Goal: Task Accomplishment & Management: Use online tool/utility

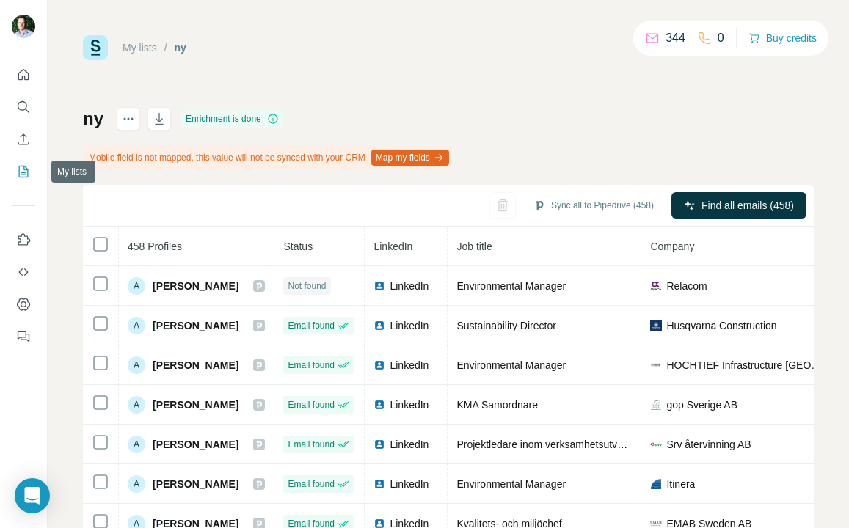
click at [23, 168] on icon "My lists" at bounding box center [24, 171] width 7 height 10
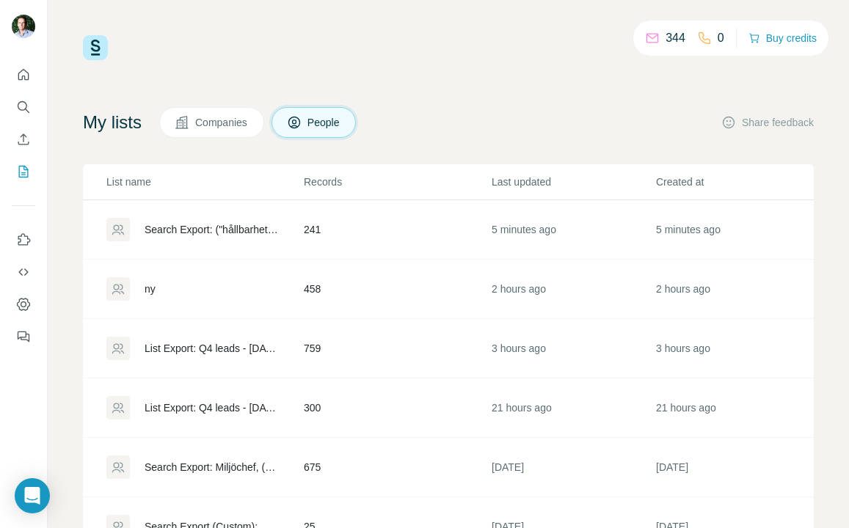
click at [213, 230] on div "Search Export: ("hållbarhet" OR "hållbarhetschef" OR "hållbarhetsansvarig" OR "…" at bounding box center [212, 229] width 134 height 15
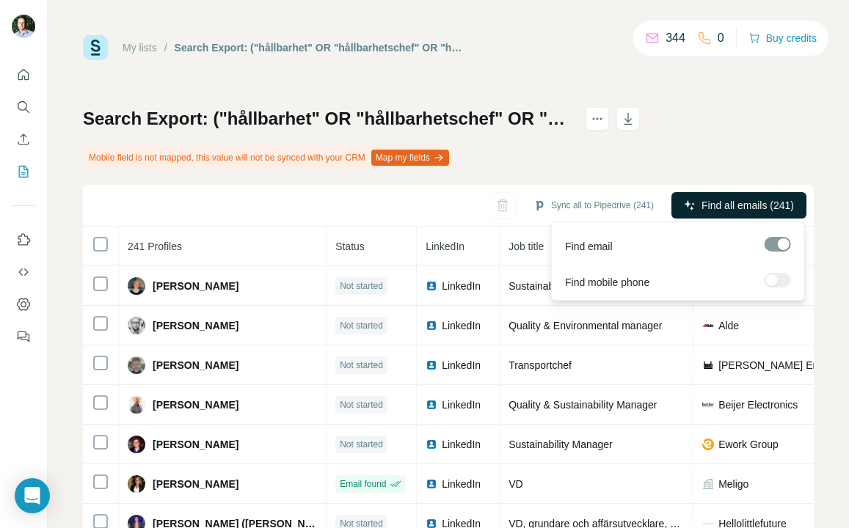
click at [745, 203] on span "Find all emails (241)" at bounding box center [747, 205] width 92 height 15
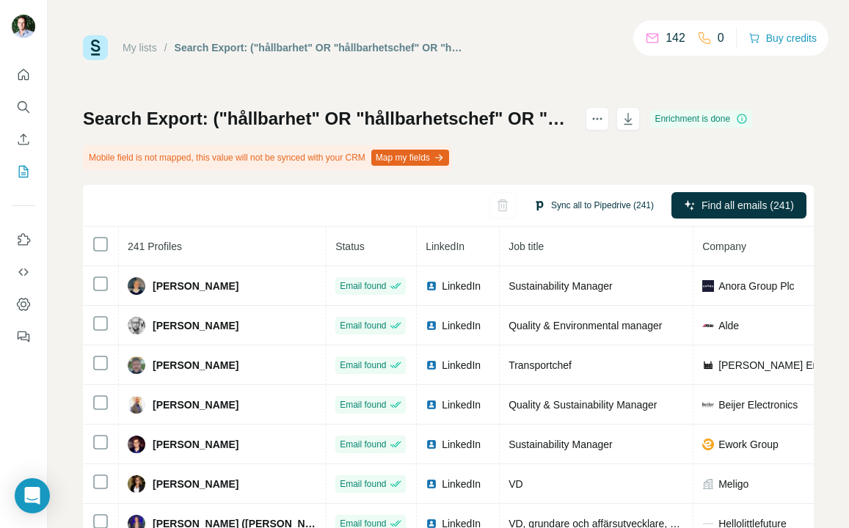
click at [593, 205] on button "Sync all to Pipedrive (241)" at bounding box center [593, 205] width 141 height 22
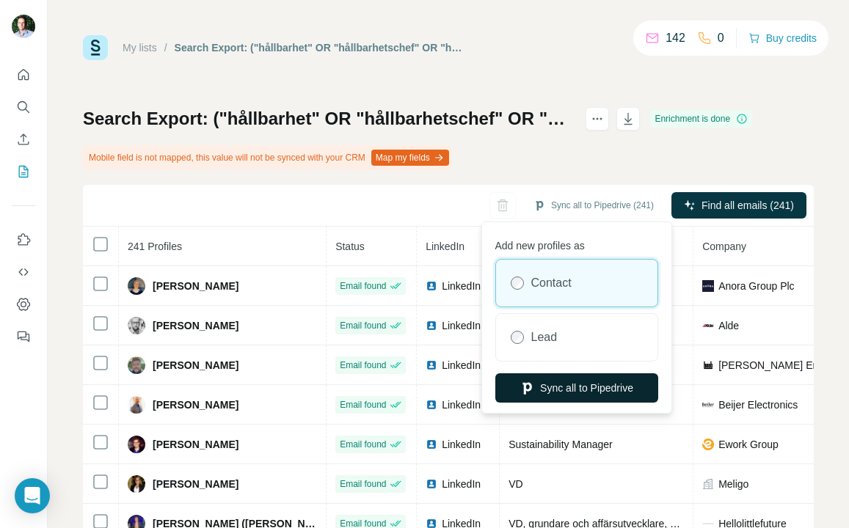
click at [571, 388] on button "Sync all to Pipedrive" at bounding box center [576, 387] width 163 height 29
